Goal: Complete application form

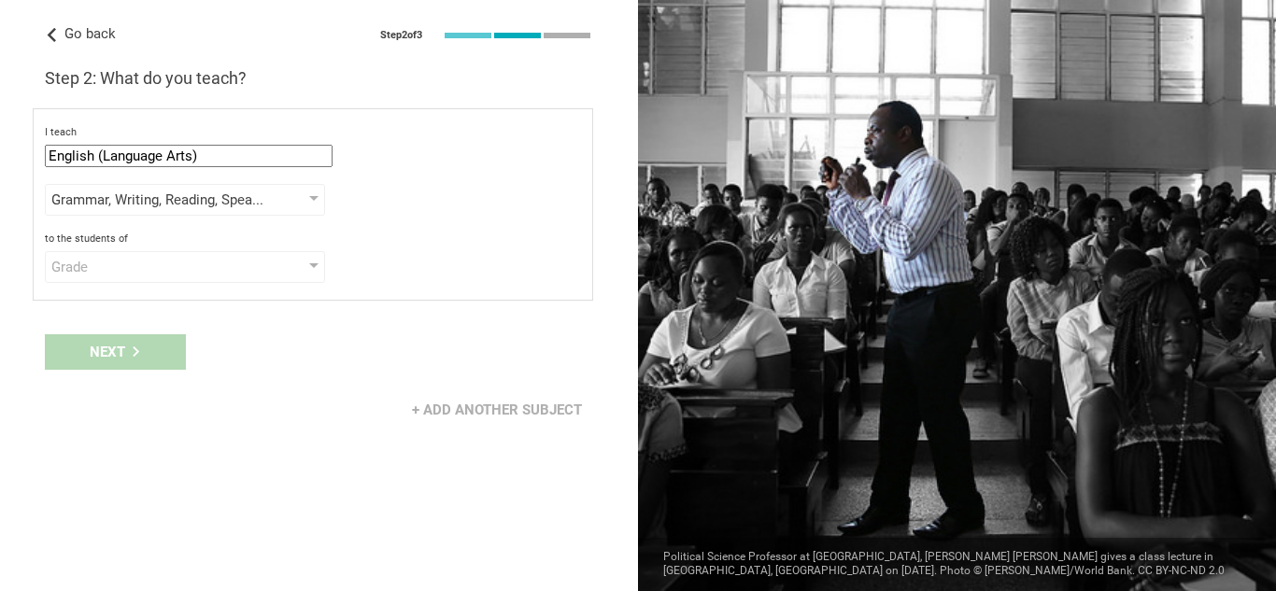
click at [80, 29] on span "Go back" at bounding box center [89, 33] width 51 height 17
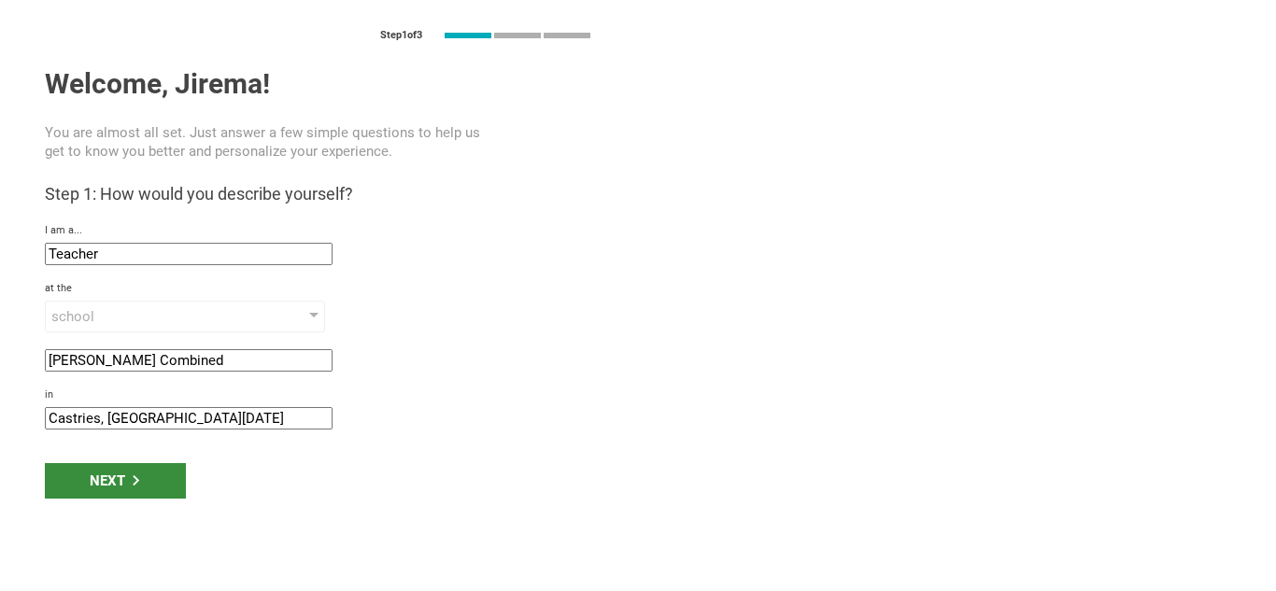
click at [177, 476] on div "Next" at bounding box center [115, 480] width 141 height 35
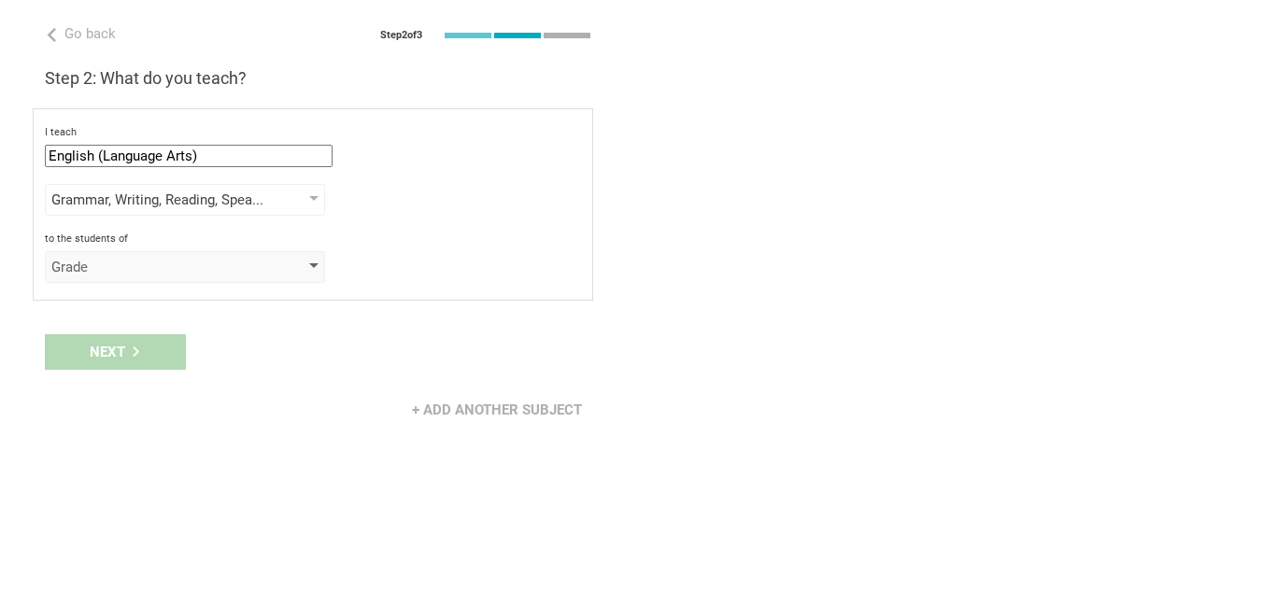
click at [166, 275] on div "Grade" at bounding box center [158, 267] width 214 height 19
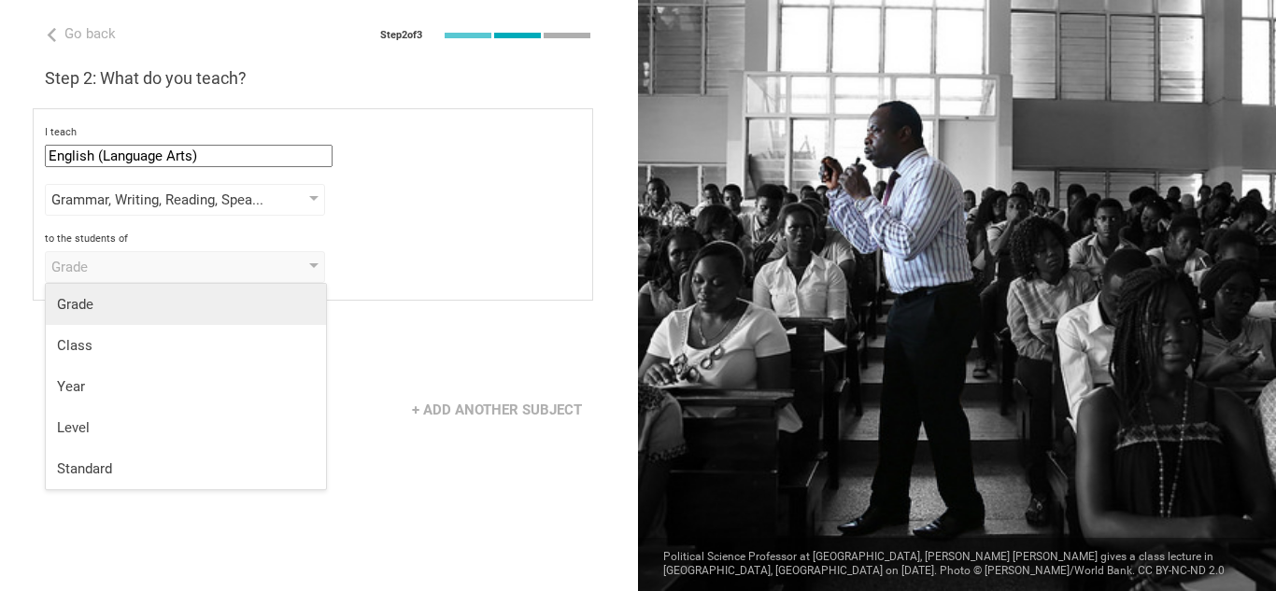
click at [145, 312] on div "Grade" at bounding box center [186, 304] width 258 height 19
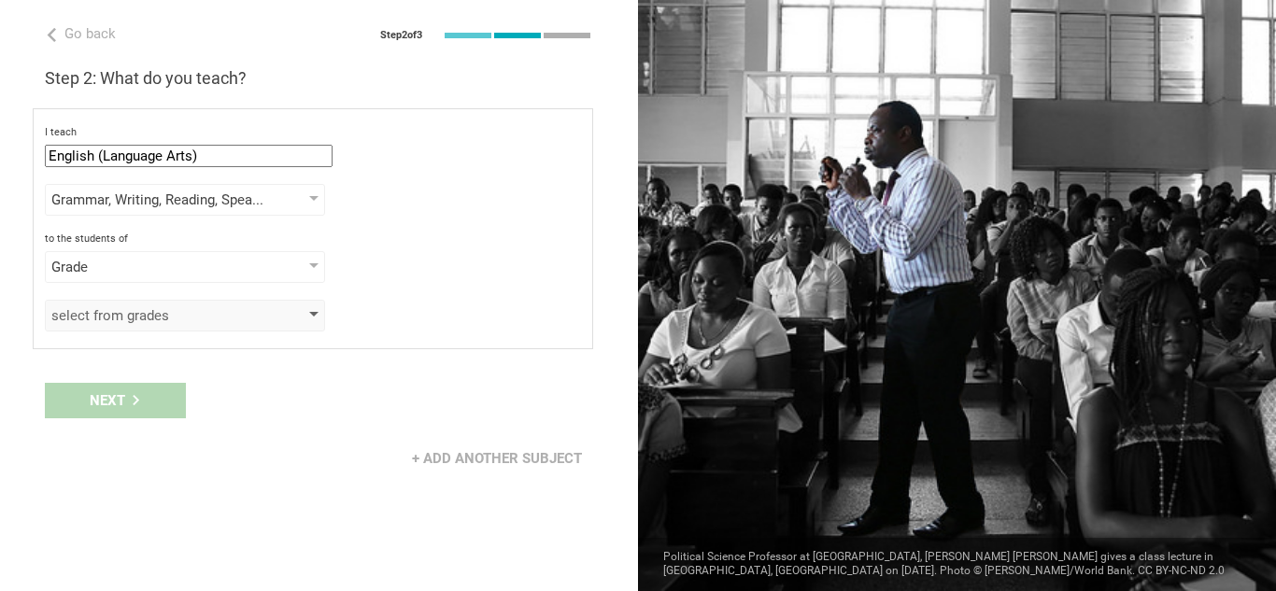
click at [147, 326] on div "select from grades" at bounding box center [185, 316] width 280 height 32
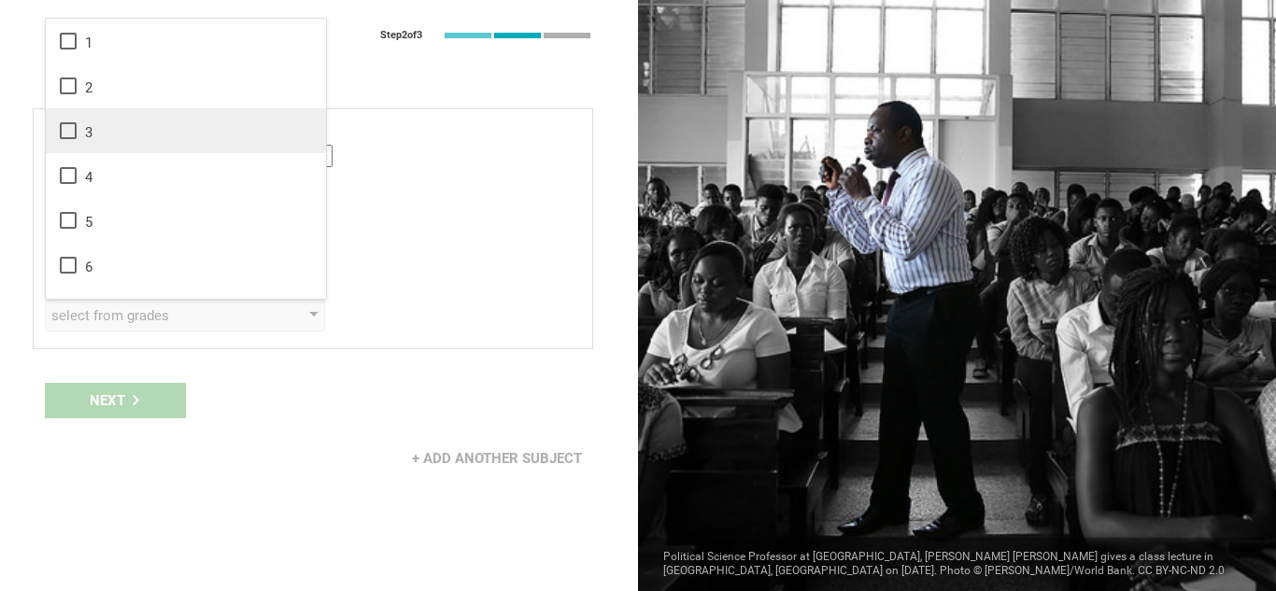
click at [64, 126] on icon at bounding box center [68, 131] width 22 height 22
click at [142, 390] on div "Next" at bounding box center [115, 400] width 141 height 35
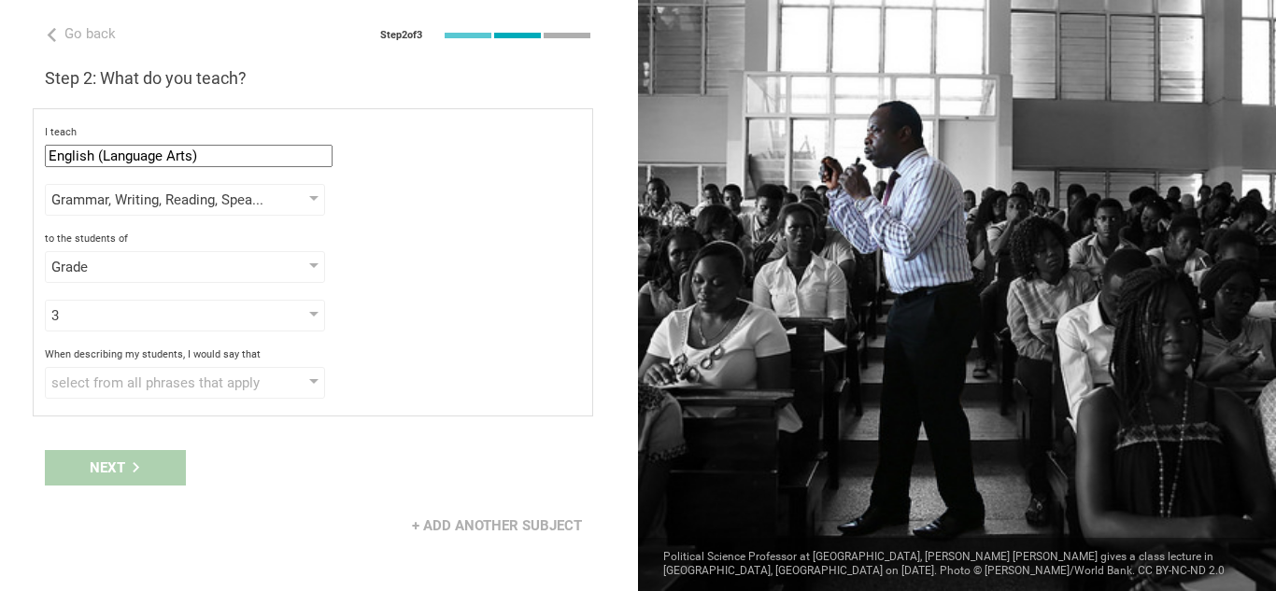
click at [142, 390] on div "select from all phrases that apply" at bounding box center [158, 383] width 214 height 19
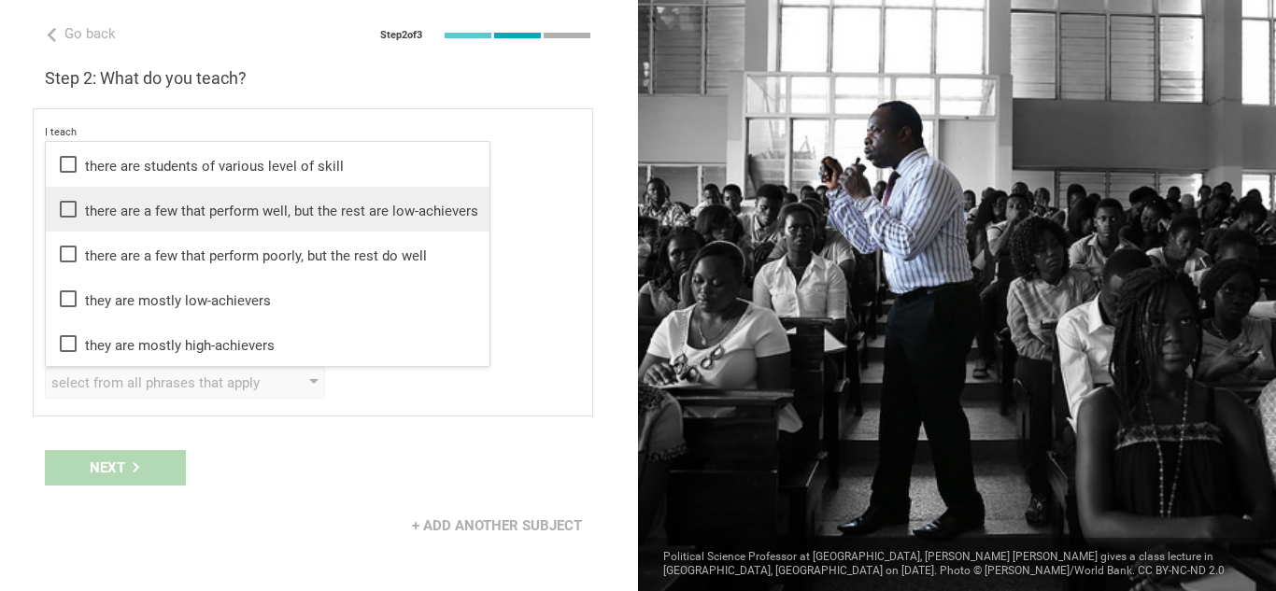
click at [65, 215] on icon at bounding box center [68, 209] width 22 height 22
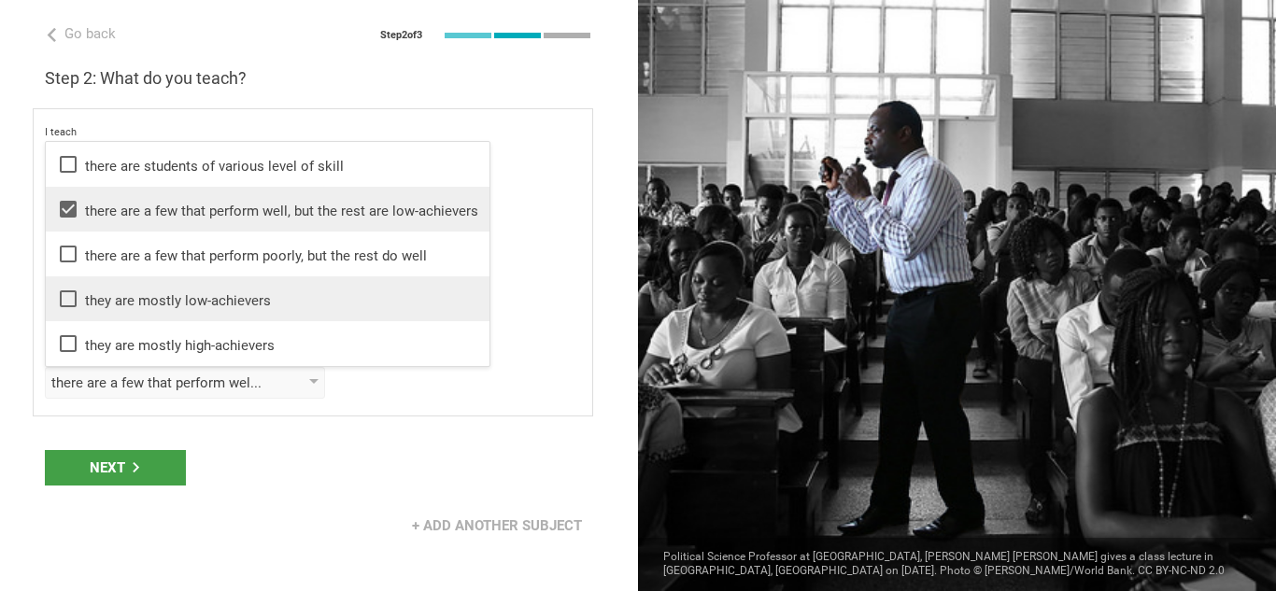
click at [70, 287] on li "they are mostly low-achievers" at bounding box center [268, 299] width 444 height 45
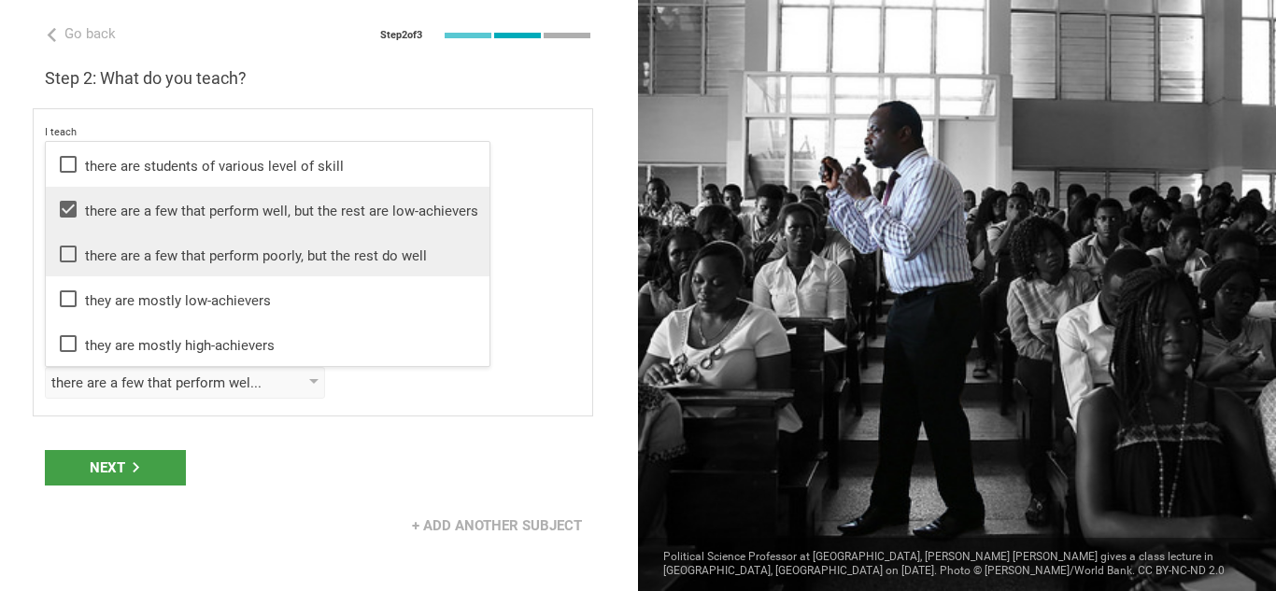
click at [64, 268] on li "there are a few that perform poorly, but the rest do well" at bounding box center [268, 254] width 444 height 45
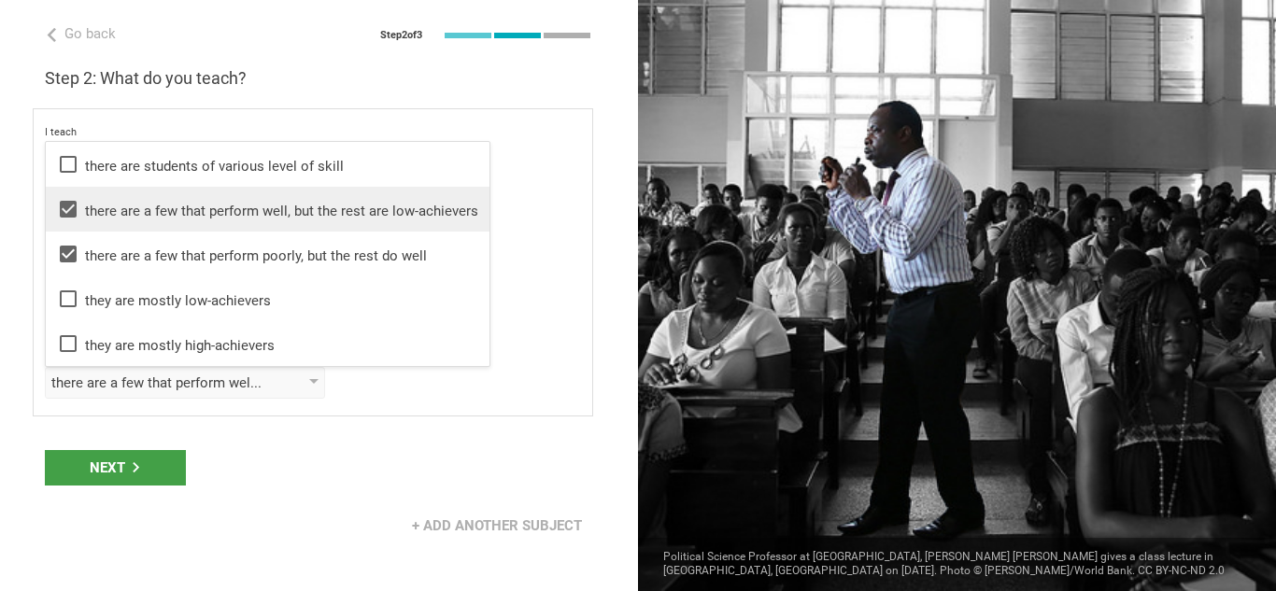
click at [62, 211] on icon at bounding box center [68, 209] width 17 height 17
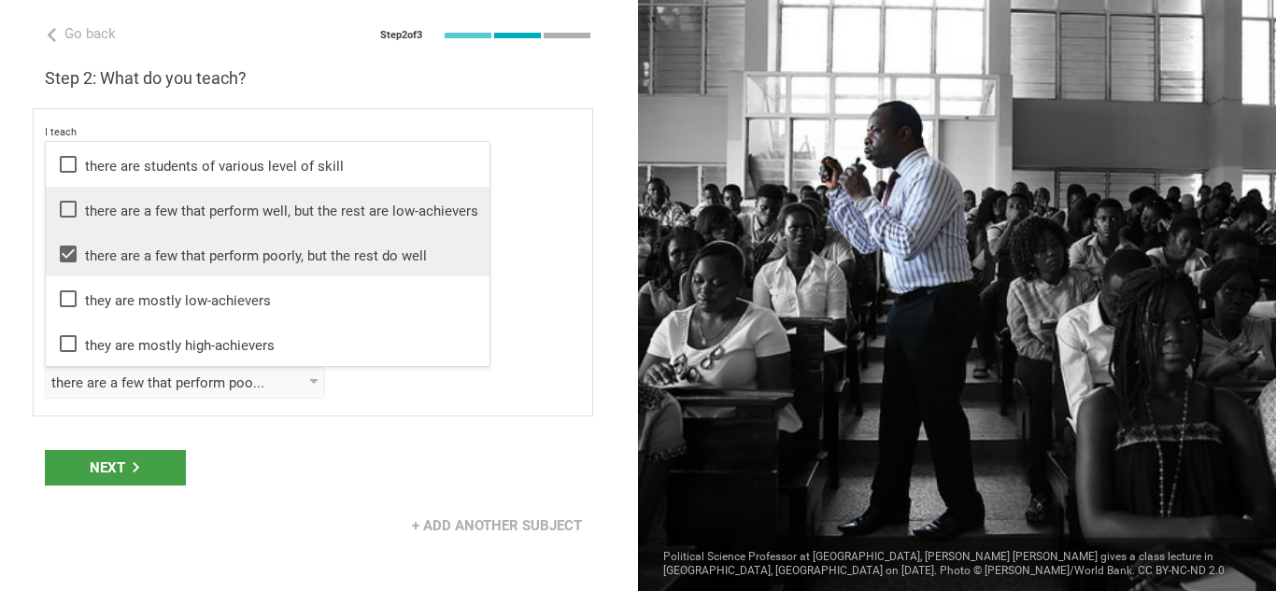
click at [66, 261] on icon at bounding box center [68, 254] width 17 height 17
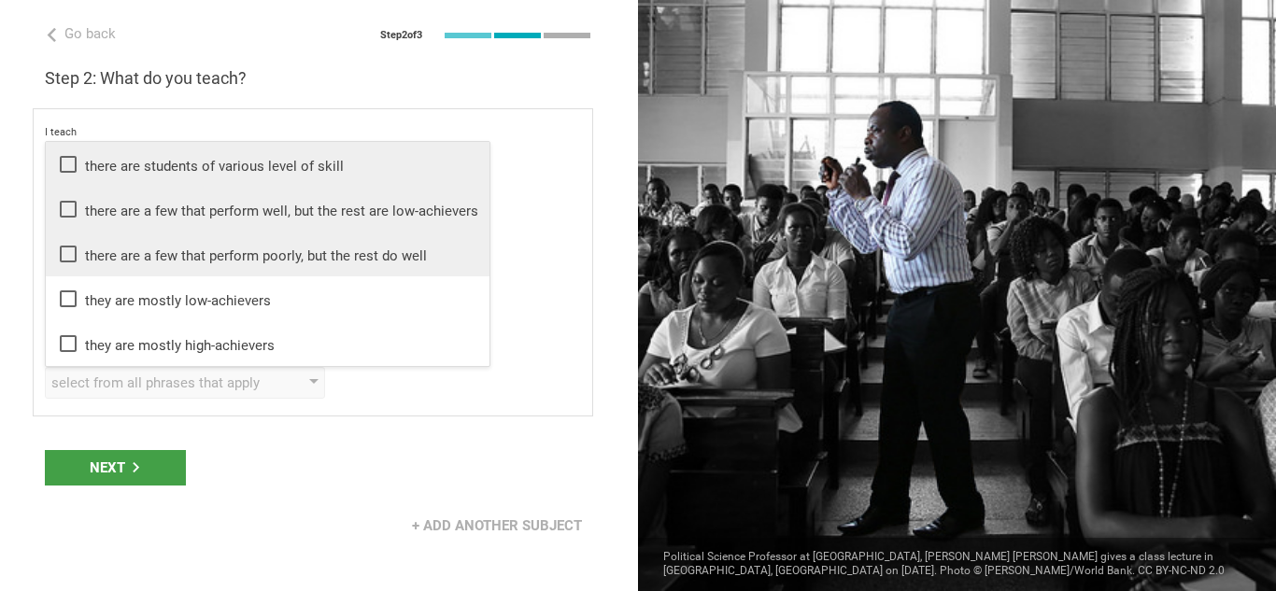
click at [58, 170] on icon at bounding box center [68, 164] width 22 height 22
click at [115, 468] on div "Next" at bounding box center [115, 467] width 141 height 35
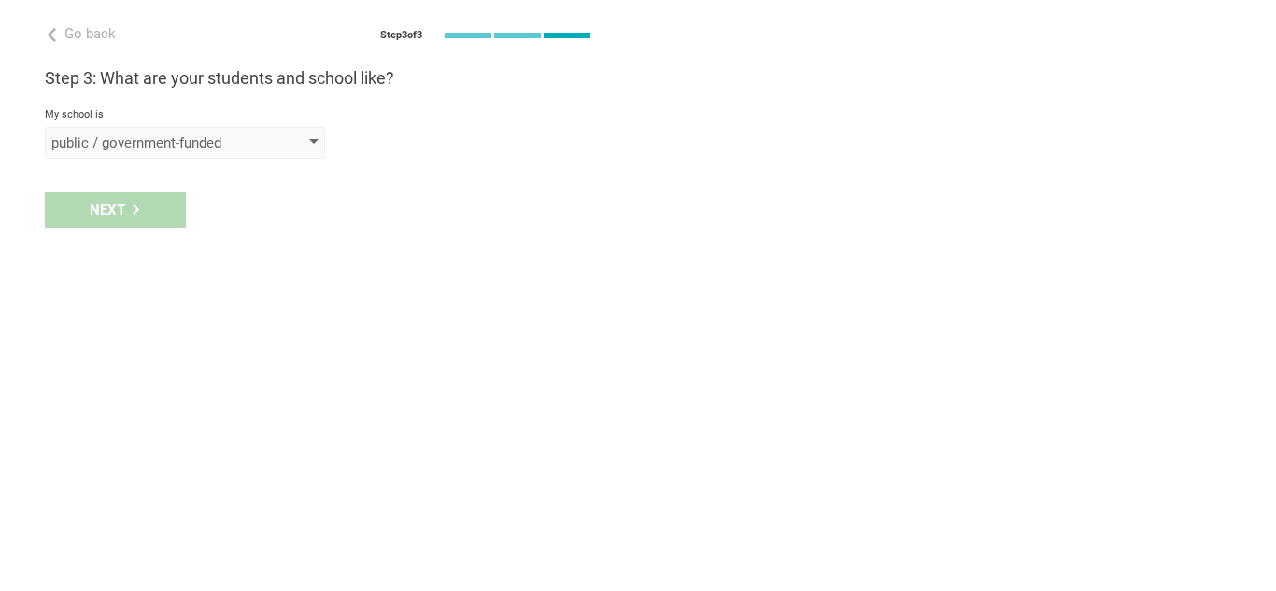
click at [130, 148] on div "public / government-funded" at bounding box center [158, 143] width 214 height 19
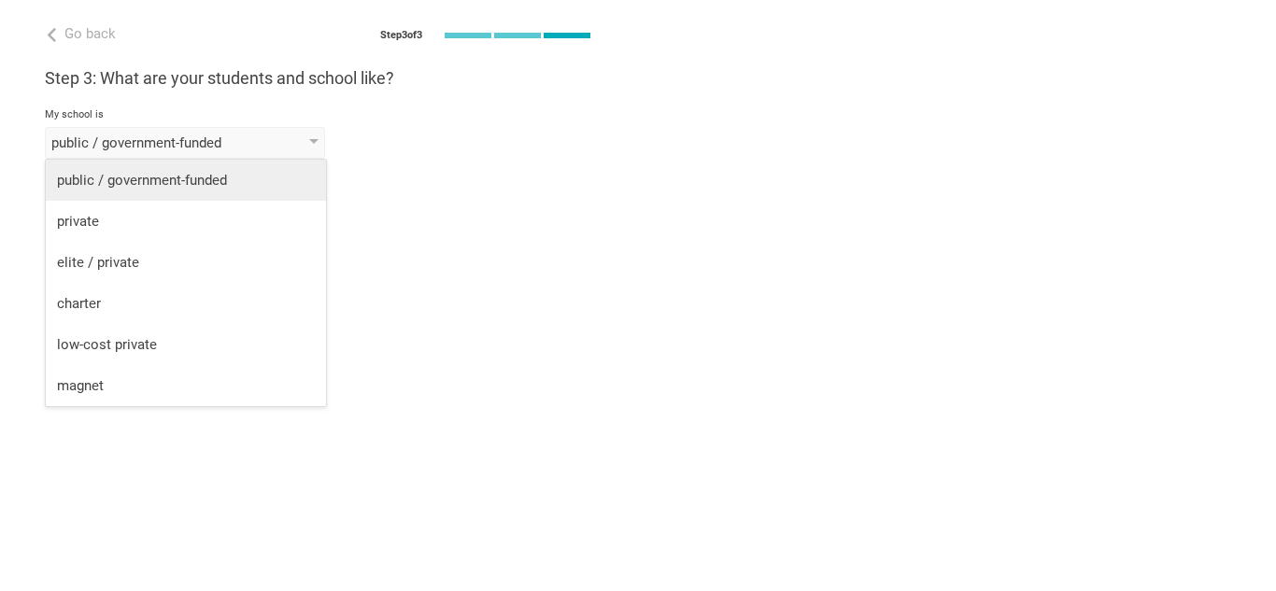
click at [135, 170] on li "public / government-funded" at bounding box center [186, 180] width 280 height 41
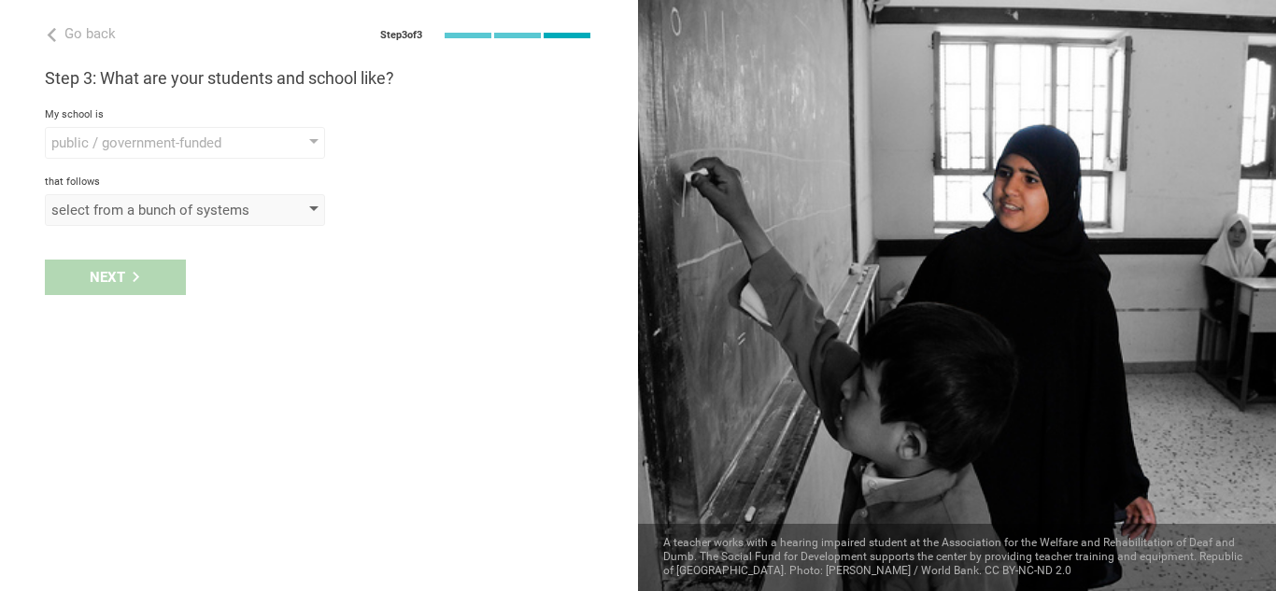
click at [106, 225] on div "select from a bunch of systems" at bounding box center [185, 210] width 280 height 32
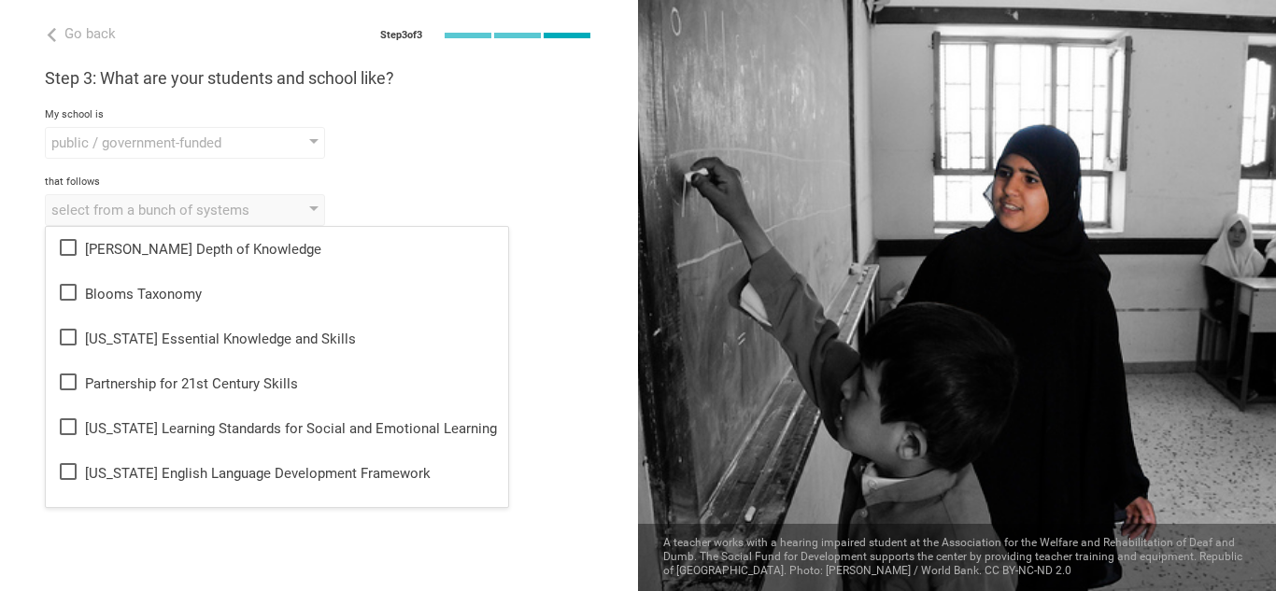
scroll to position [220, 0]
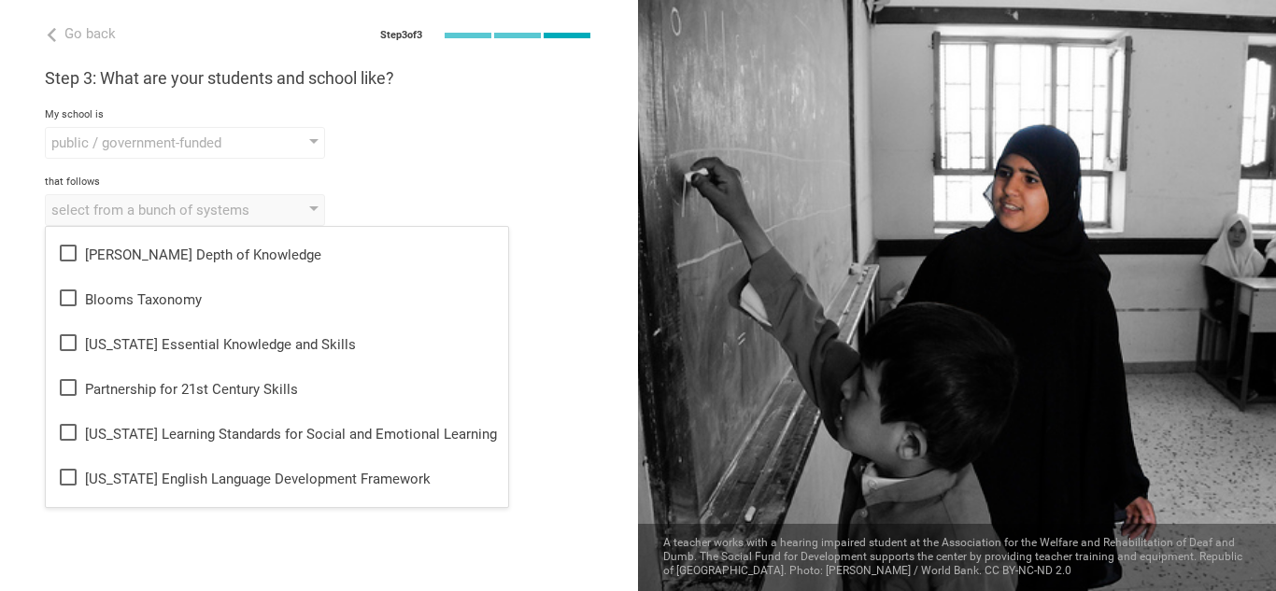
click at [479, 127] on div "public / government-funded public / government-funded private elite / private c…" at bounding box center [319, 143] width 548 height 32
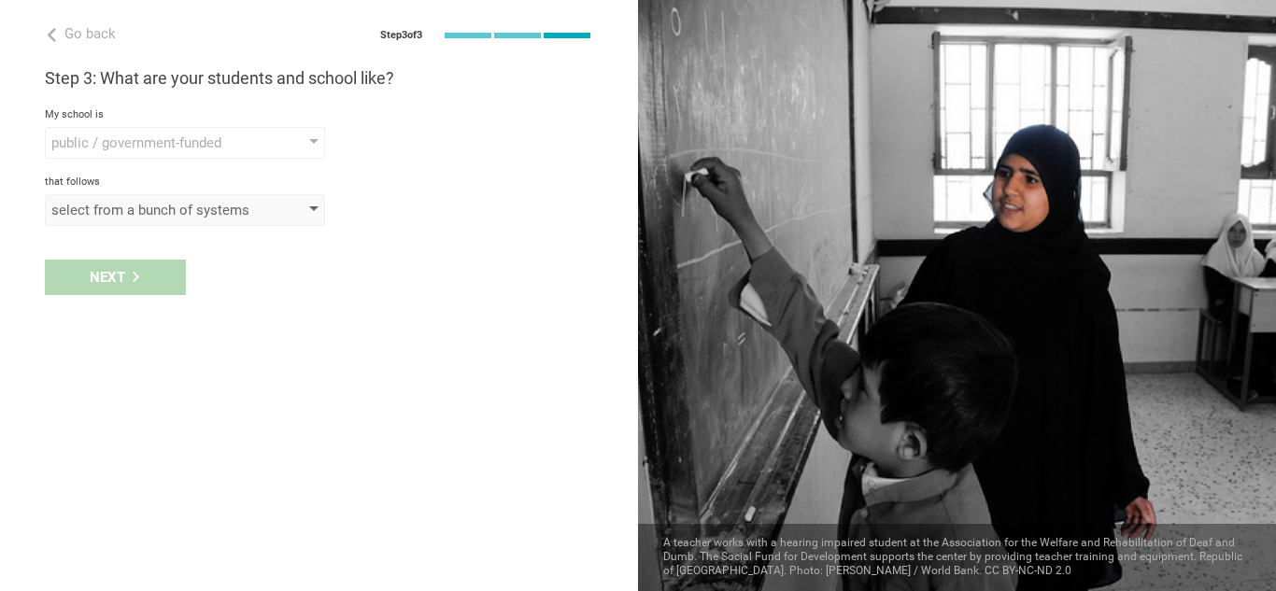
click at [244, 206] on div "select from a bunch of systems" at bounding box center [158, 210] width 214 height 19
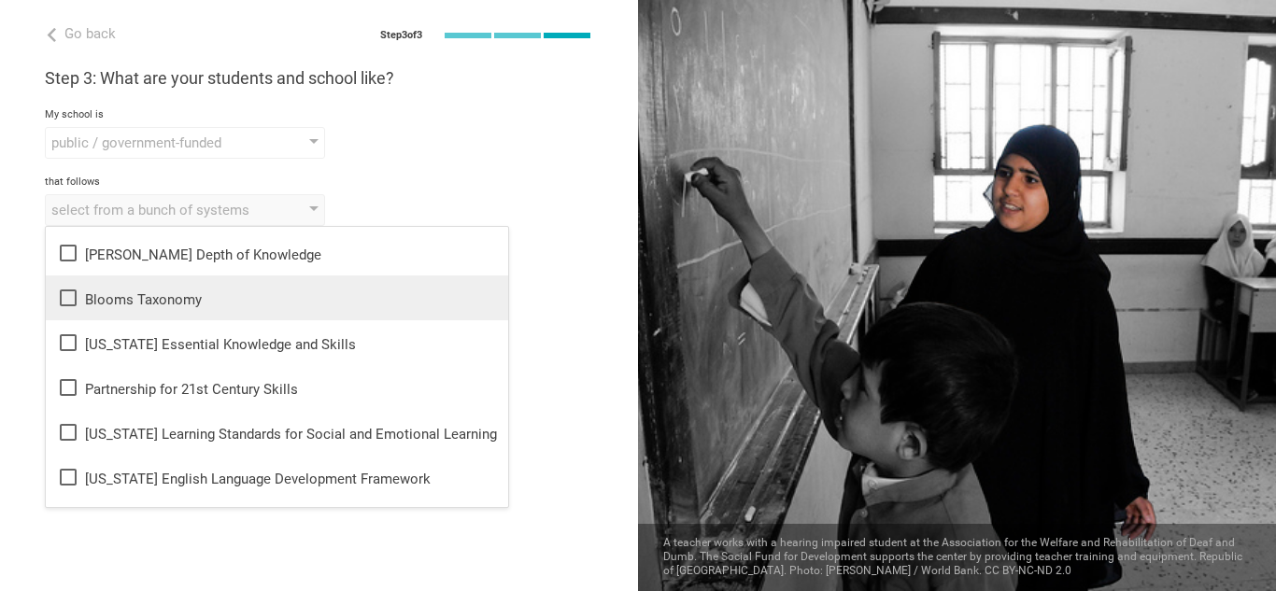
click at [225, 296] on div "Blooms Taxonomy" at bounding box center [277, 298] width 440 height 22
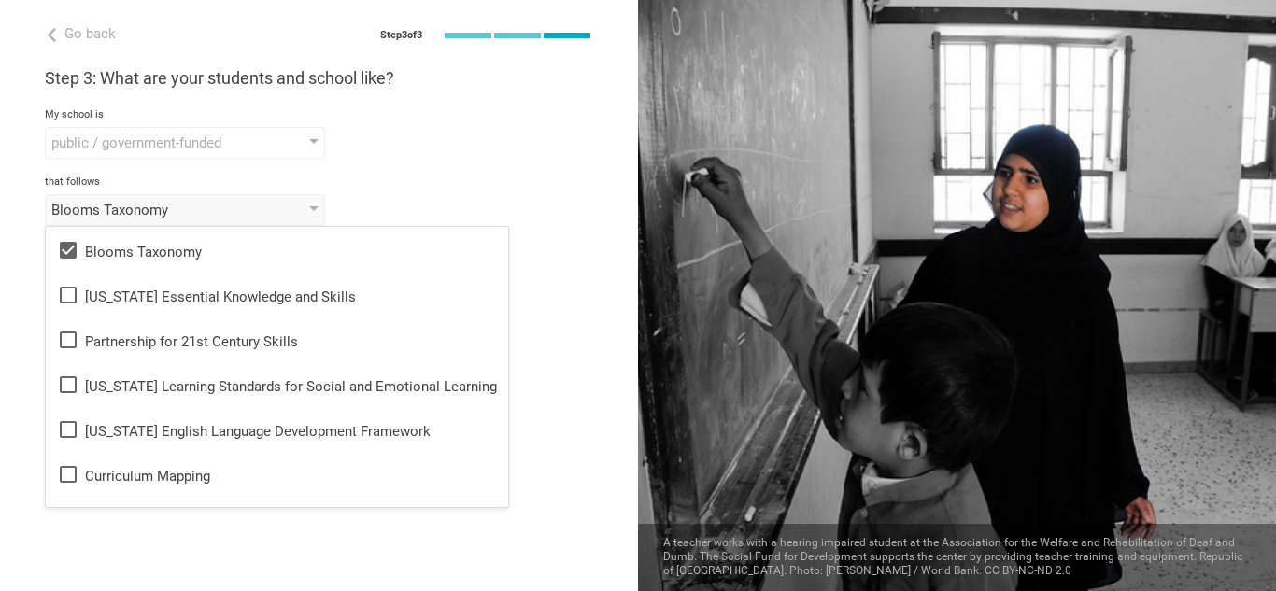
scroll to position [273, 0]
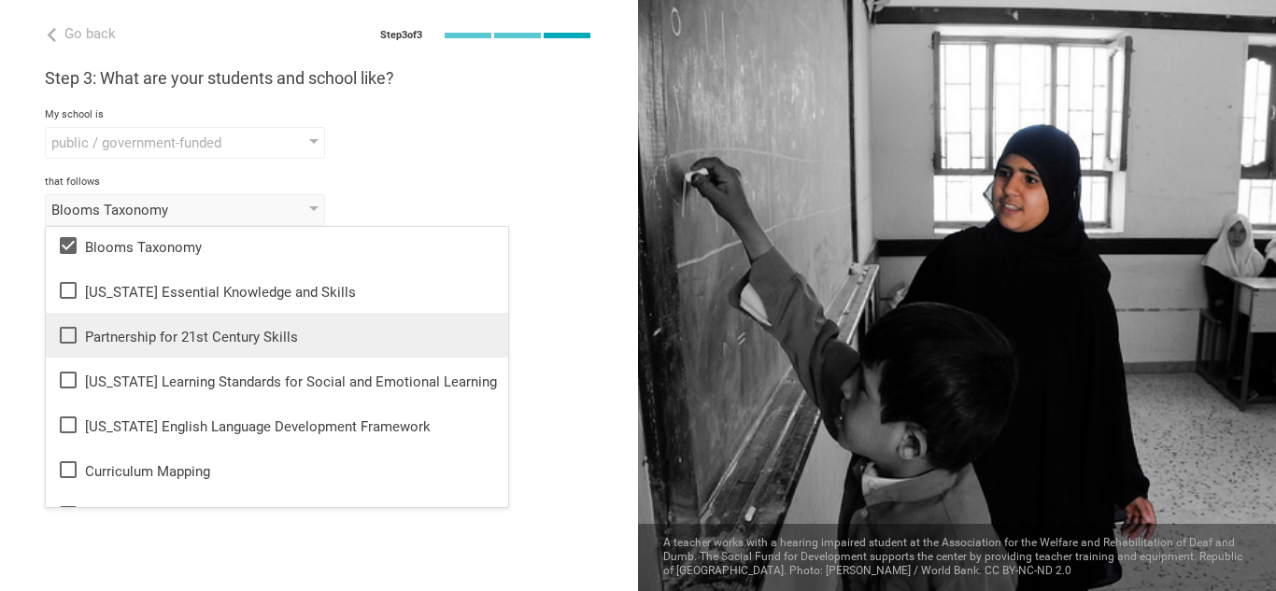
click at [413, 329] on div "Partnership for 21st Century Skills" at bounding box center [277, 335] width 440 height 22
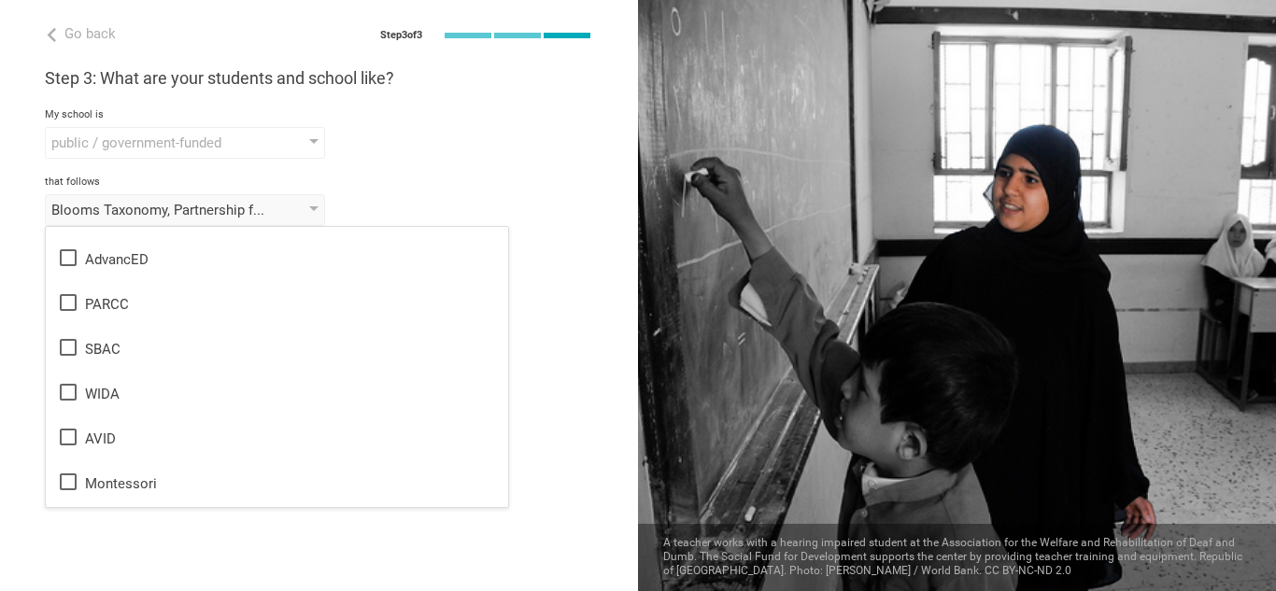
scroll to position [983, 0]
click at [361, 537] on div "Go back Step 3 of 3 Welcome, Jirema! You are almost all set. Just answer a few …" at bounding box center [319, 295] width 638 height 591
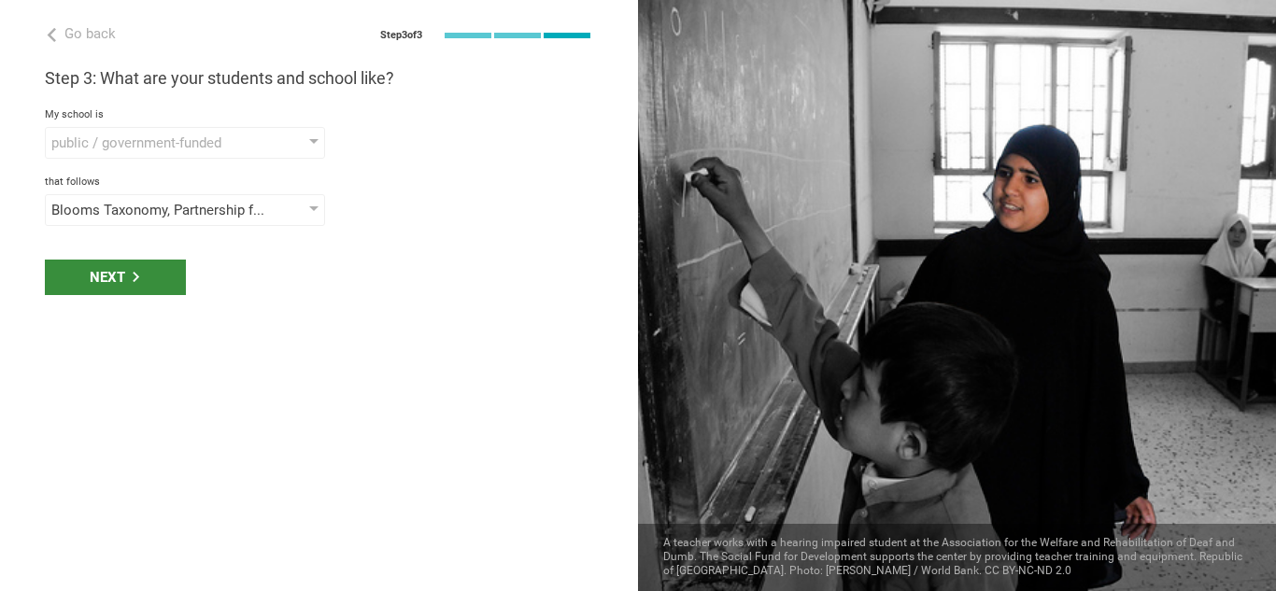
click at [157, 287] on div "Next" at bounding box center [115, 277] width 141 height 35
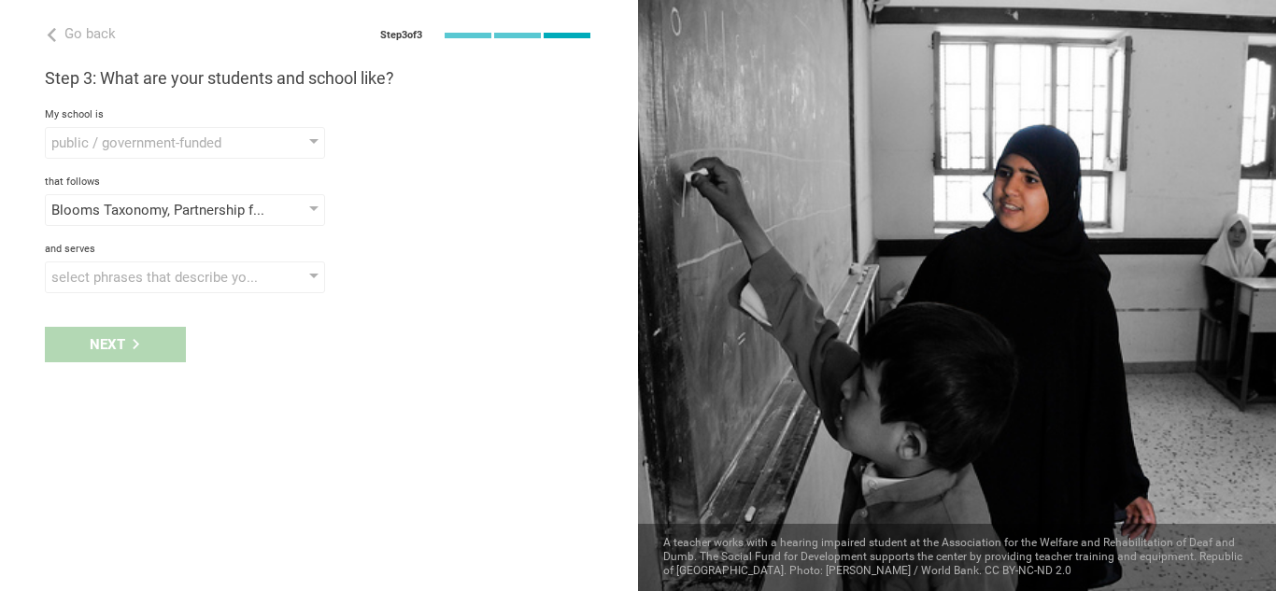
click at [144, 358] on div "Next" at bounding box center [319, 345] width 638 height 58
